Goal: Information Seeking & Learning: Learn about a topic

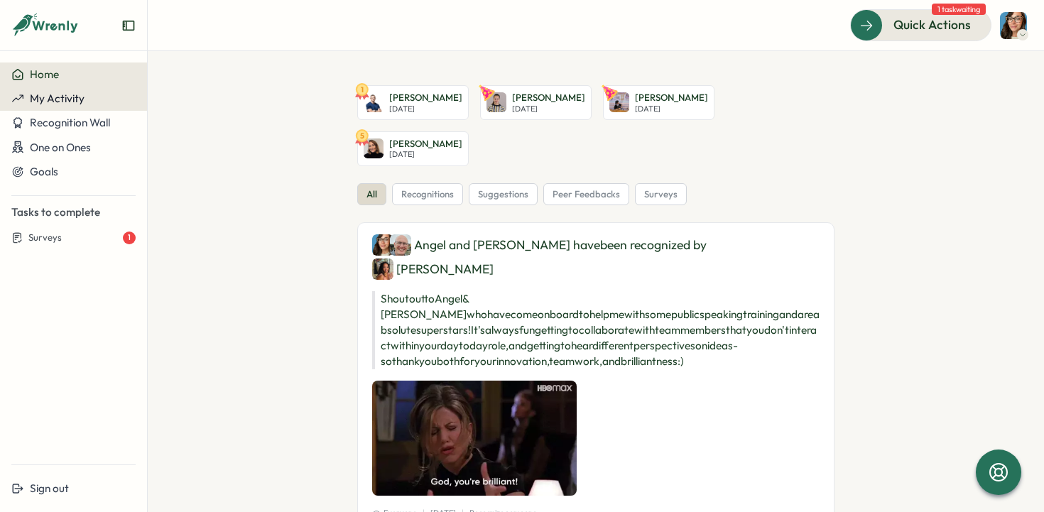
click at [52, 102] on span "My Activity" at bounding box center [57, 98] width 55 height 13
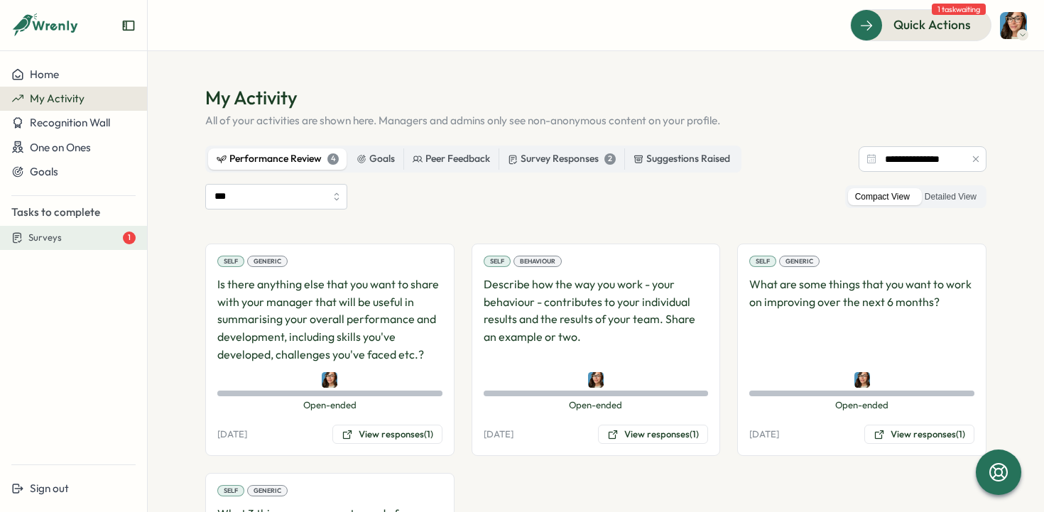
click at [80, 234] on div "Surveys 1" at bounding box center [81, 238] width 107 height 13
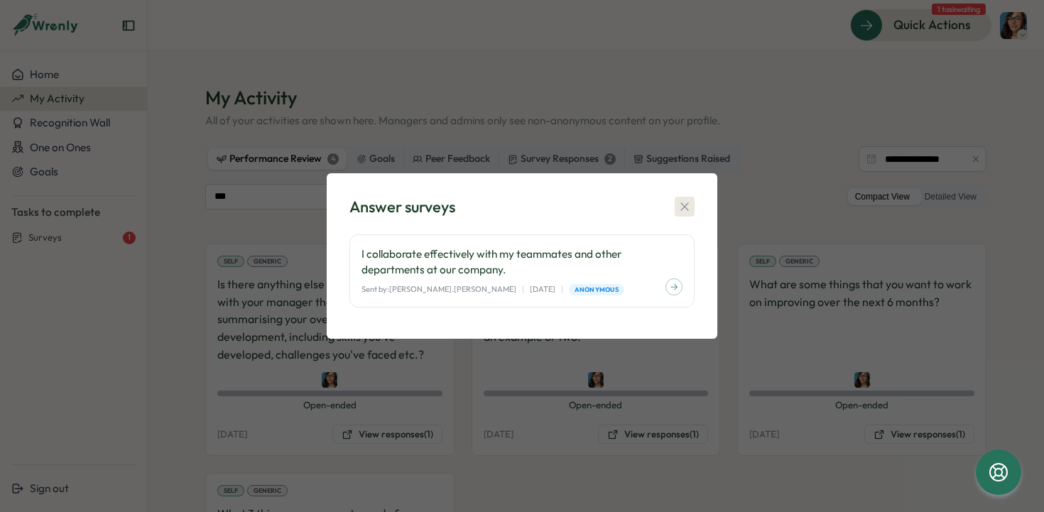
click at [688, 200] on icon "button" at bounding box center [685, 207] width 14 height 14
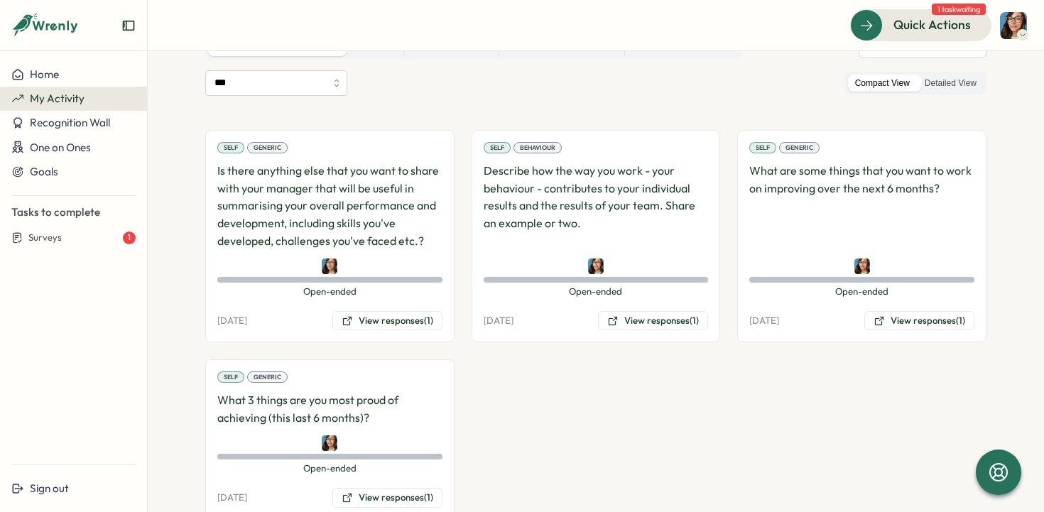
scroll to position [117, 0]
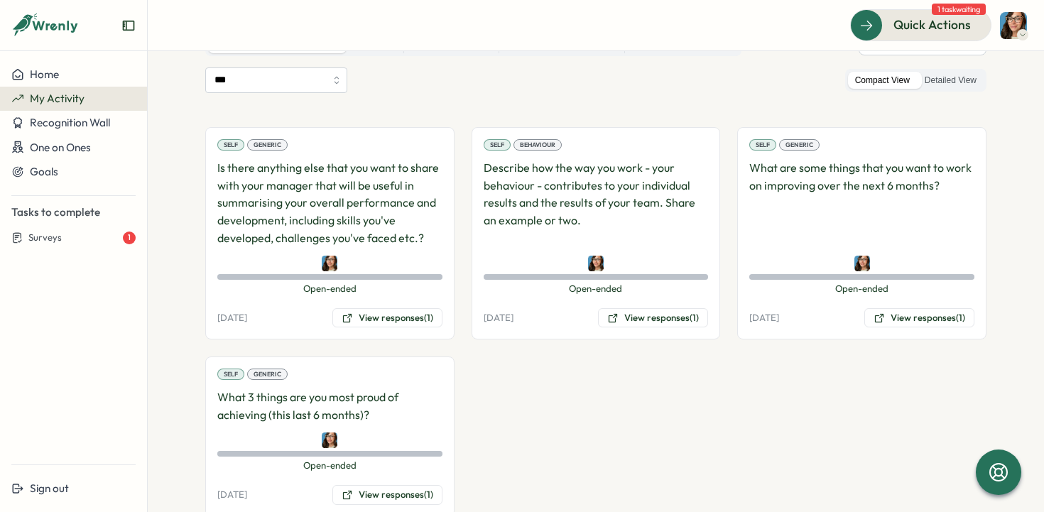
click at [570, 205] on p "Describe how the way you work - your behaviour - contributes to your individual…" at bounding box center [596, 203] width 225 height 88
click at [666, 323] on button "View responses (1)" at bounding box center [653, 318] width 110 height 20
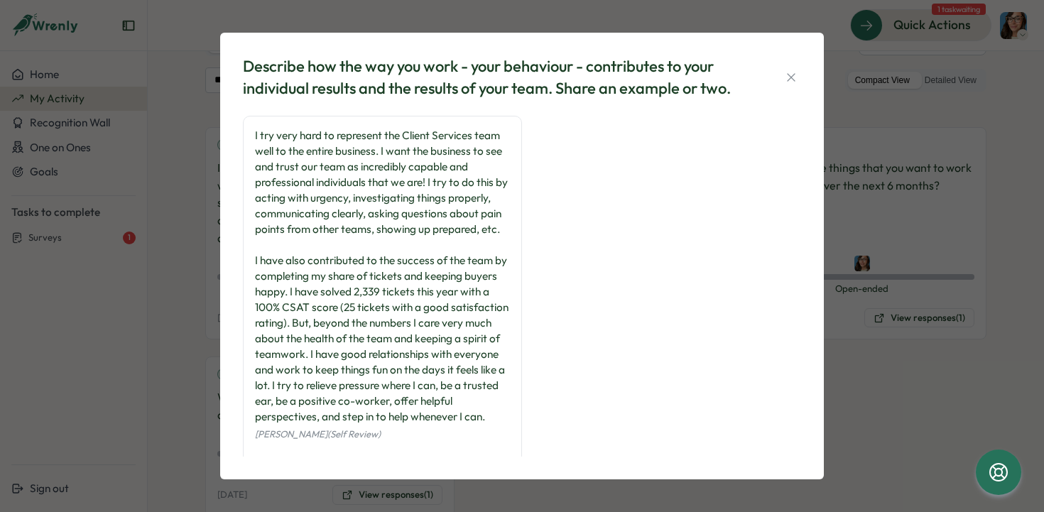
scroll to position [36, 0]
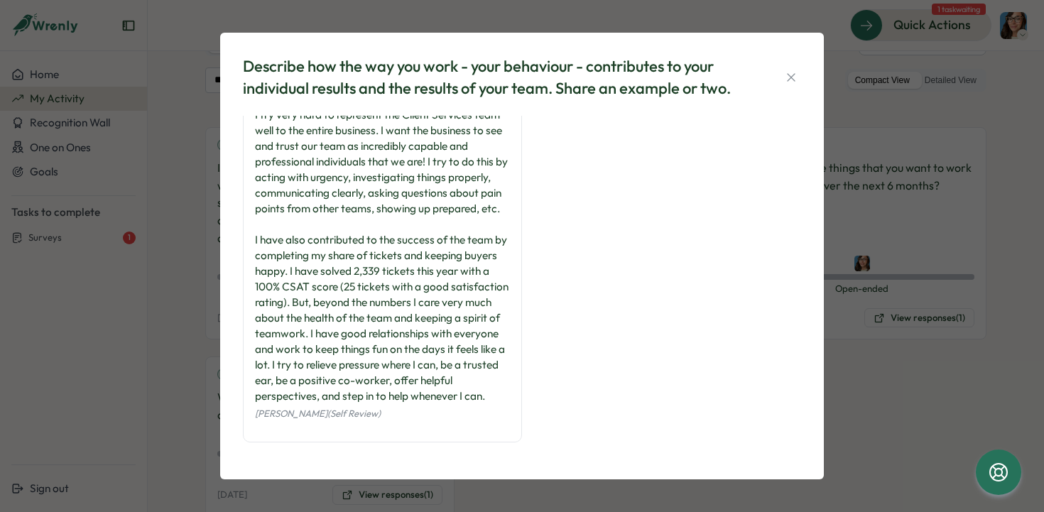
click at [794, 88] on div "Describe how the way you work - your behaviour - contributes to your individual…" at bounding box center [522, 77] width 558 height 44
click at [789, 82] on icon "button" at bounding box center [791, 77] width 14 height 14
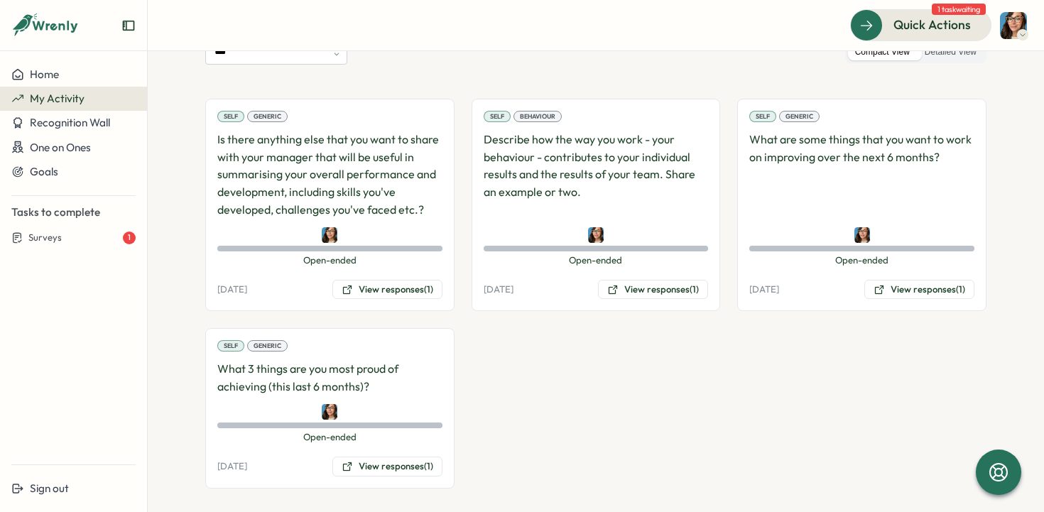
scroll to position [155, 0]
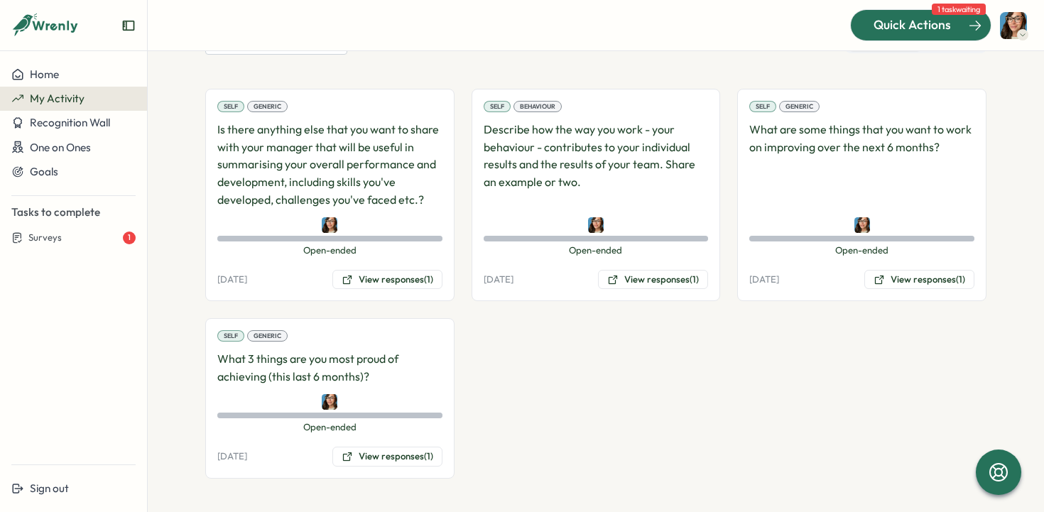
click at [941, 34] on span "Quick Actions" at bounding box center [912, 25] width 77 height 18
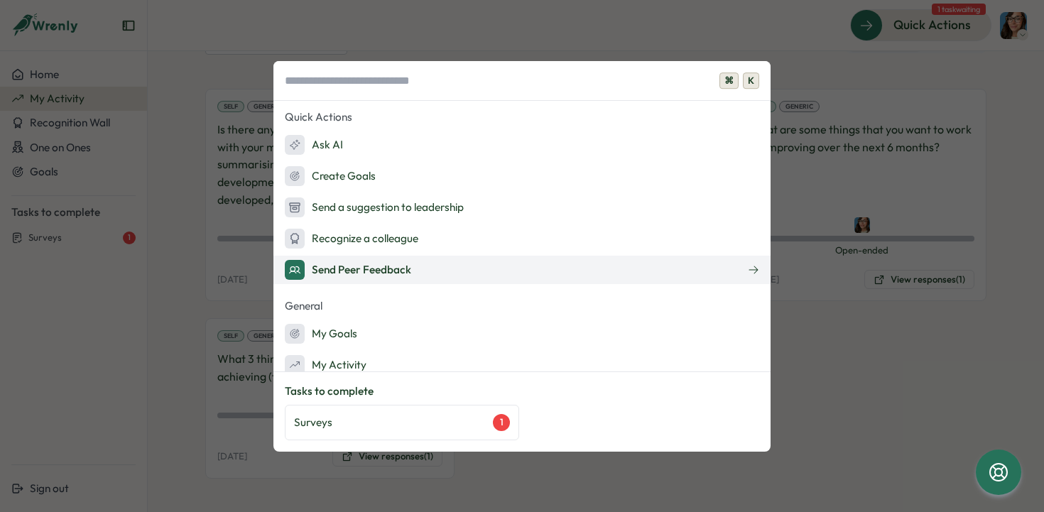
scroll to position [45, 0]
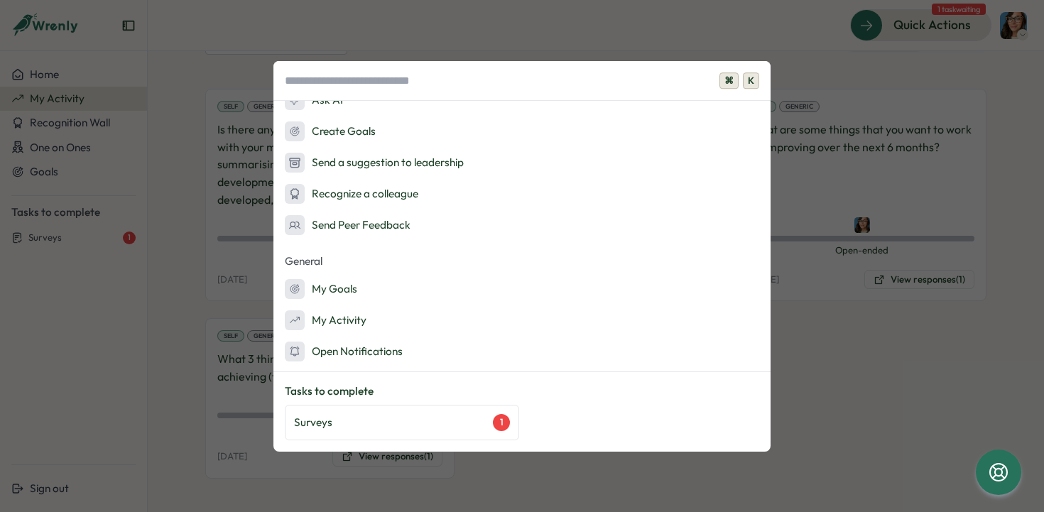
click at [903, 58] on div "⌘ K Quick Actions Ask AI Create Goals Send a suggestion to leadership Recognize…" at bounding box center [522, 256] width 1044 height 512
